Goal: Check status: Check status

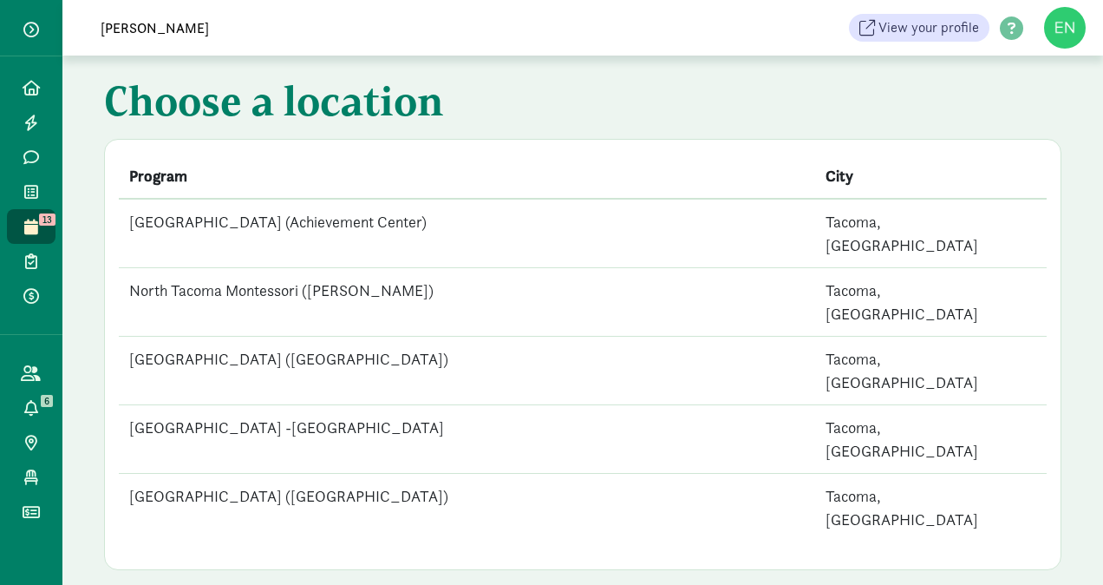
click at [437, 157] on th "Program" at bounding box center [467, 176] width 696 height 45
click at [451, 17] on input "[PERSON_NAME]" at bounding box center [333, 27] width 487 height 35
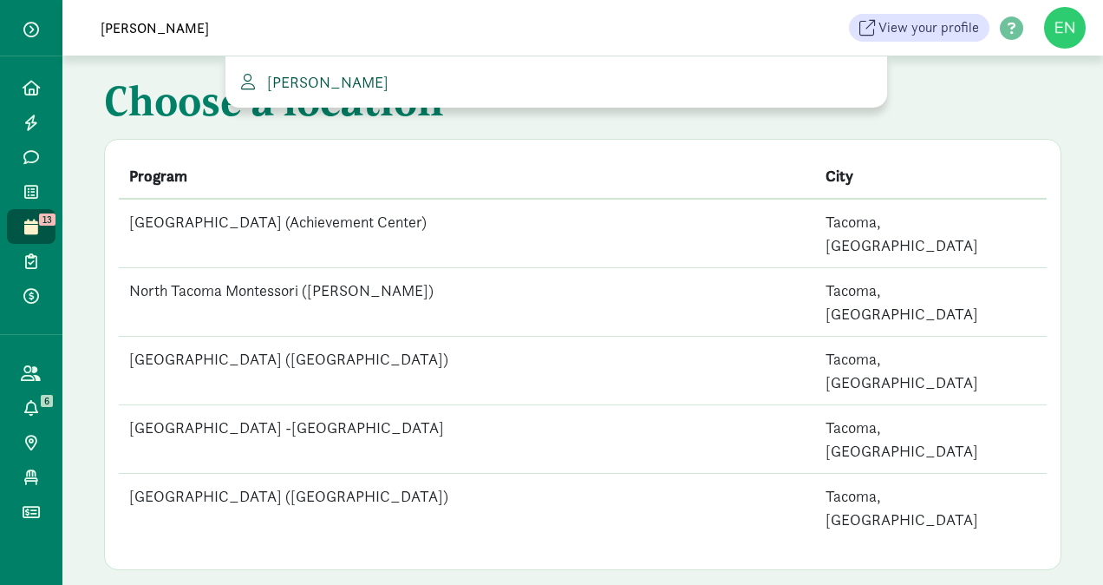
type input "[PERSON_NAME]"
click at [385, 87] on link "[PERSON_NAME]" at bounding box center [556, 81] width 634 height 23
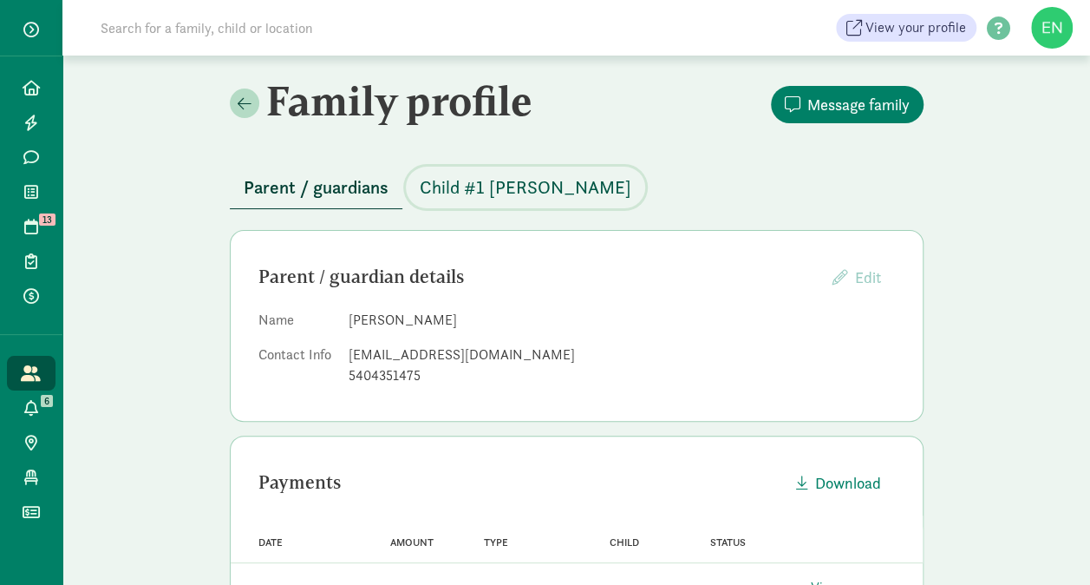
click at [520, 203] on button "Child #1 Martinez" at bounding box center [525, 188] width 239 height 42
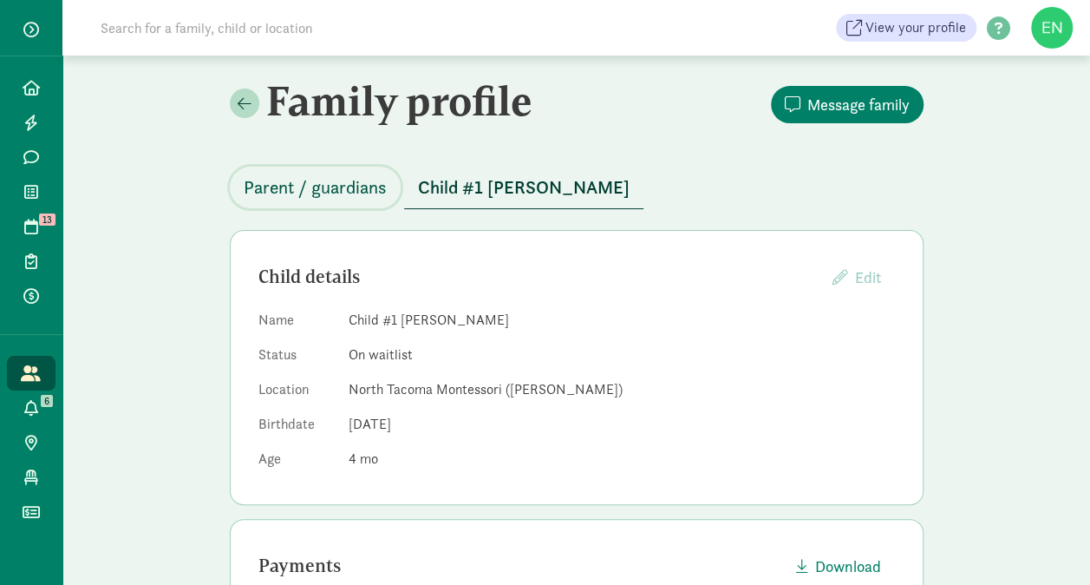
click at [314, 171] on button "Parent / guardians" at bounding box center [315, 188] width 171 height 42
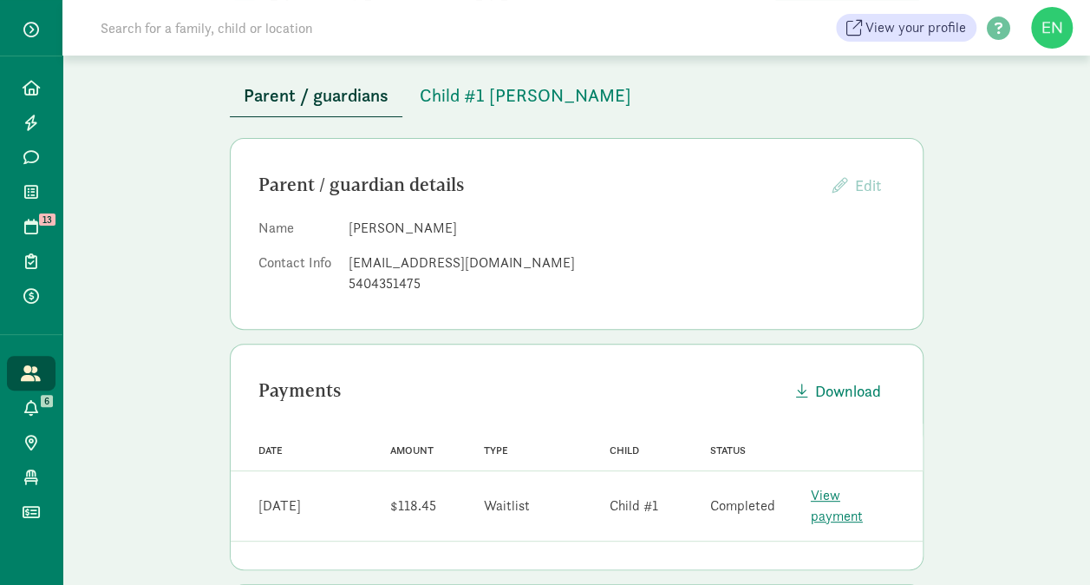
scroll to position [104, 0]
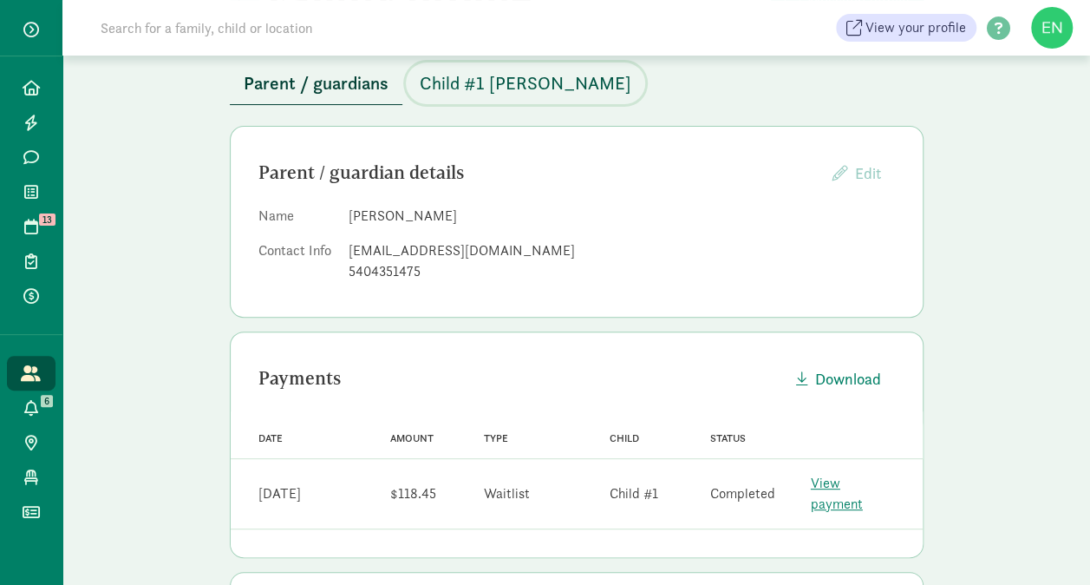
click at [536, 87] on span "Child #1 Martinez" at bounding box center [526, 83] width 212 height 28
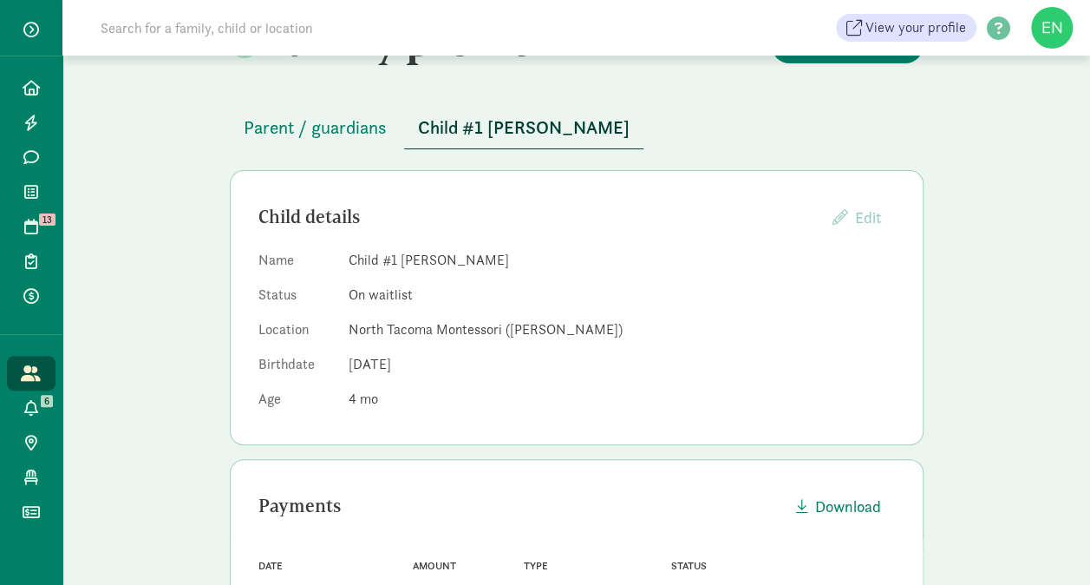
scroll to position [40, 0]
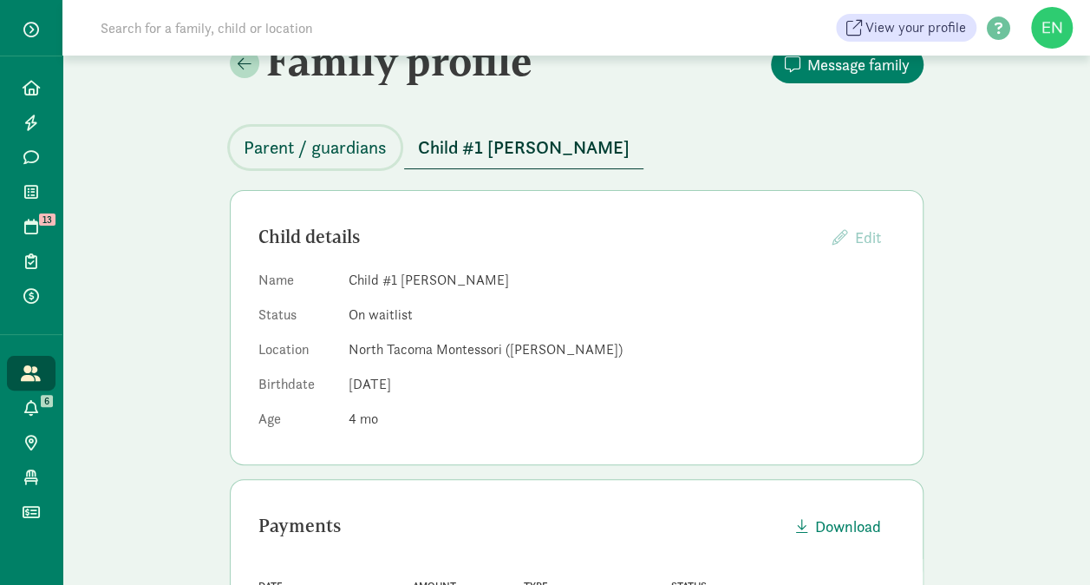
click at [382, 158] on span "Parent / guardians" at bounding box center [315, 148] width 143 height 28
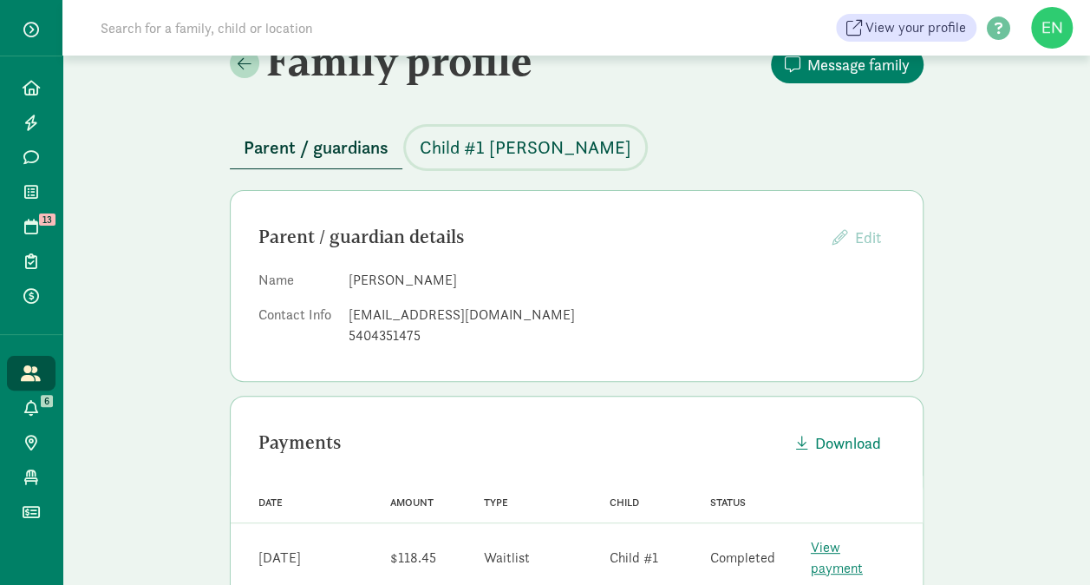
click at [443, 154] on span "Child #1 Martinez" at bounding box center [526, 148] width 212 height 28
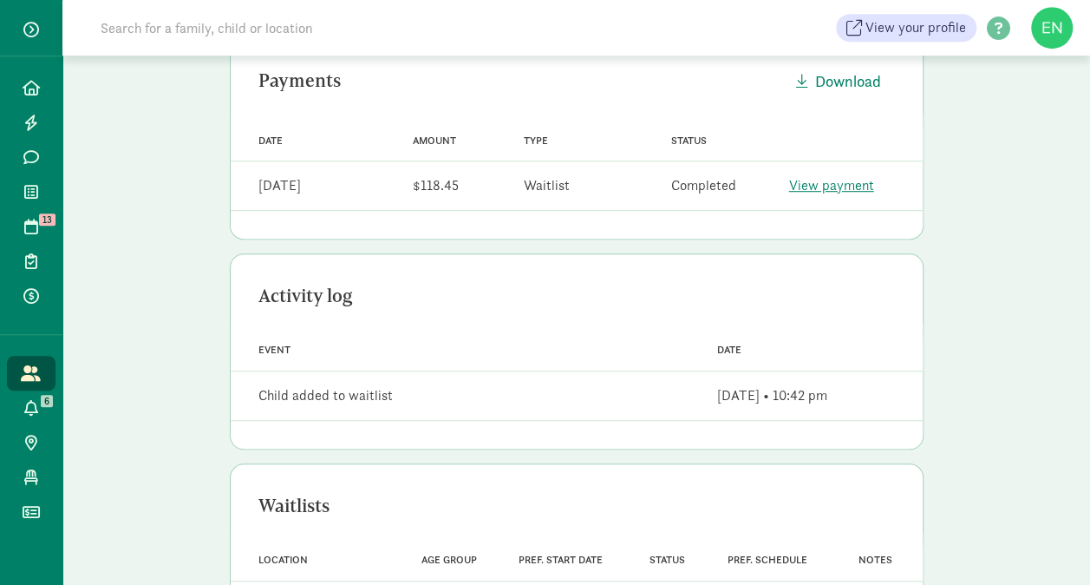
scroll to position [583, 0]
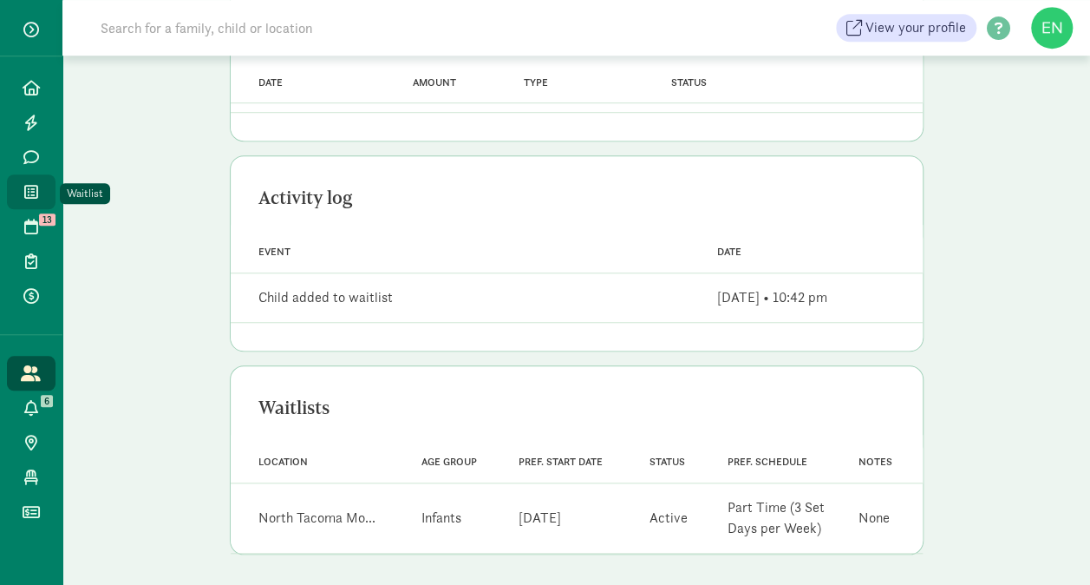
click at [31, 193] on icon at bounding box center [31, 192] width 14 height 16
